Goal: Find specific page/section: Find specific page/section

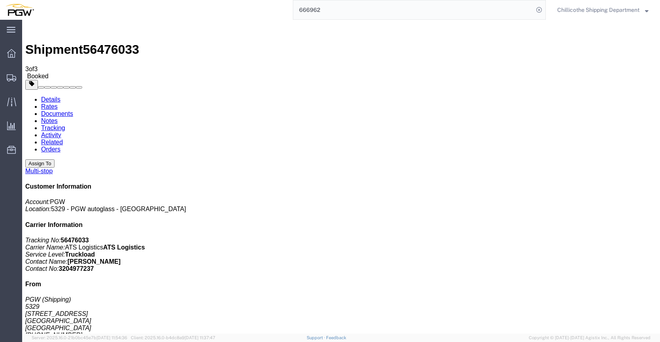
click at [320, 11] on input "666962" at bounding box center [413, 9] width 240 height 19
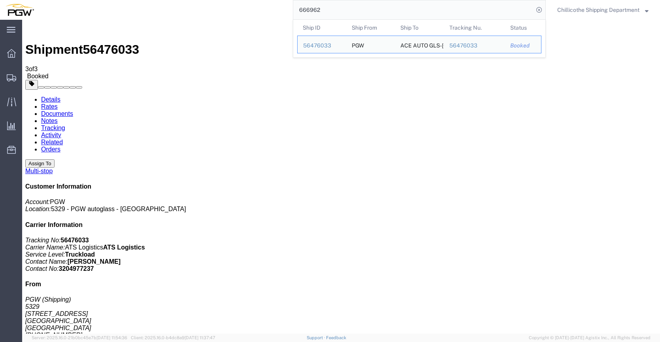
click at [320, 11] on input "666962" at bounding box center [413, 9] width 240 height 19
paste input "857"
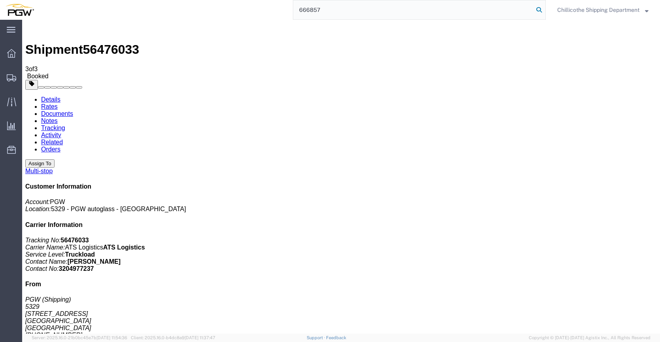
click at [537, 11] on icon at bounding box center [539, 9] width 11 height 11
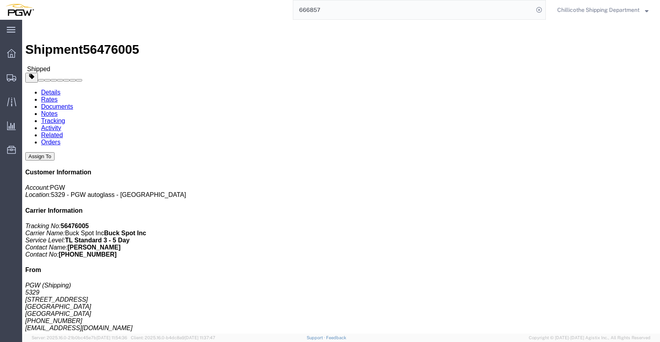
click link "Documents"
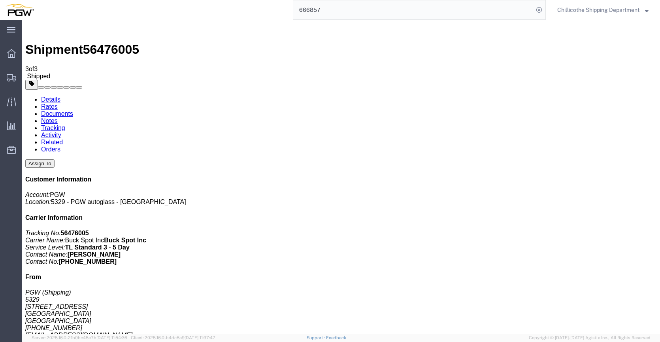
click at [338, 6] on input "666857" at bounding box center [413, 9] width 240 height 19
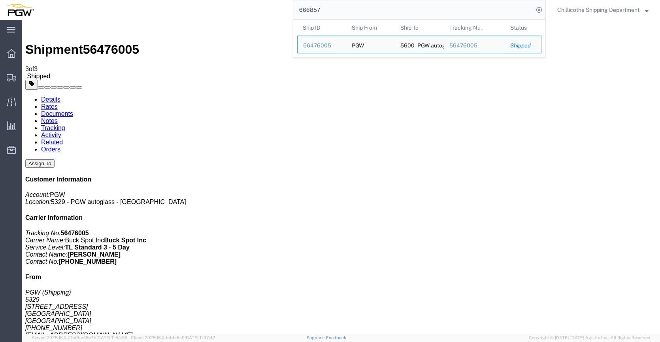
click at [338, 6] on input "666857" at bounding box center [413, 9] width 240 height 19
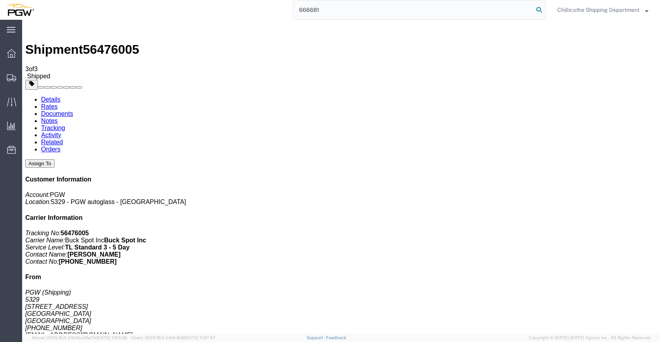
click at [535, 8] on icon at bounding box center [539, 9] width 11 height 11
click link "Documents"
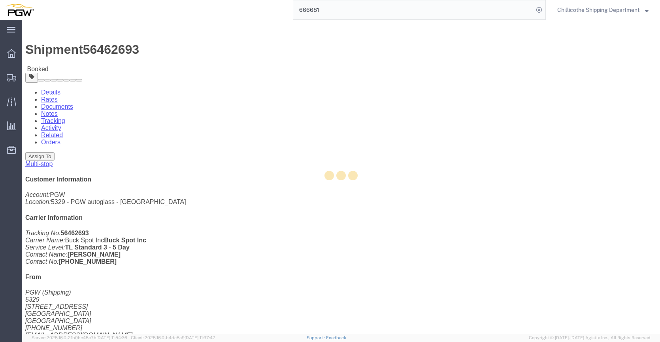
click at [107, 48] on div at bounding box center [341, 177] width 638 height 314
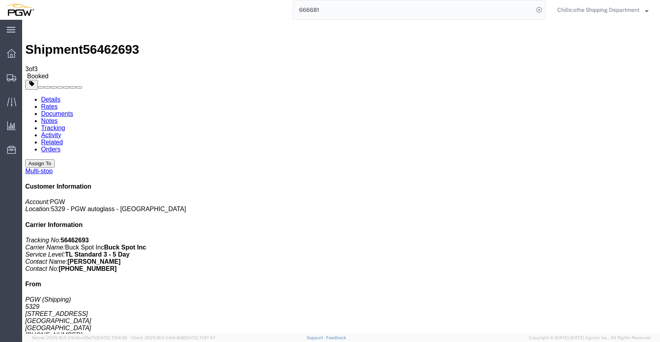
click at [350, 6] on input "666681" at bounding box center [413, 9] width 240 height 19
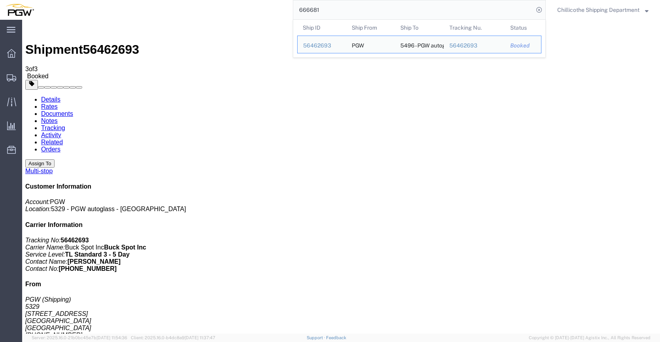
click at [350, 6] on input "666681" at bounding box center [413, 9] width 240 height 19
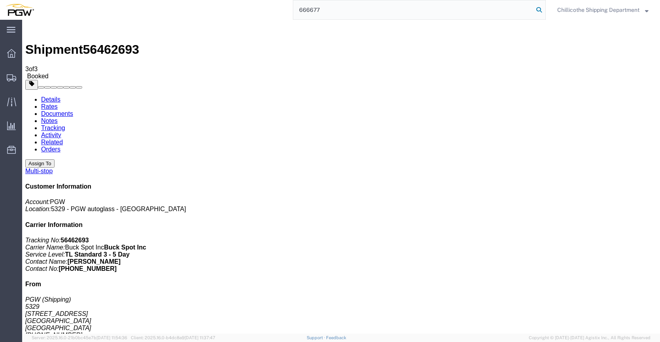
type input "666677"
click at [539, 7] on icon at bounding box center [539, 9] width 11 height 11
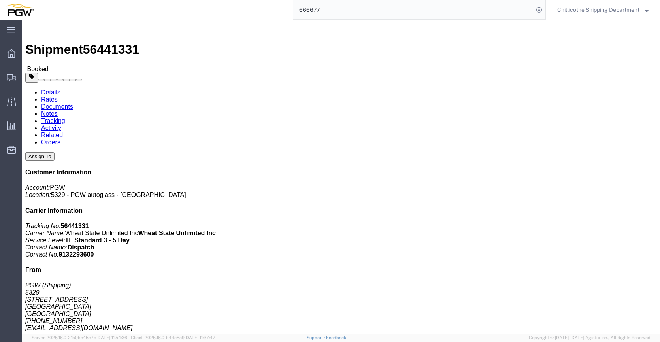
click link "Documents"
